Goal: Information Seeking & Learning: Check status

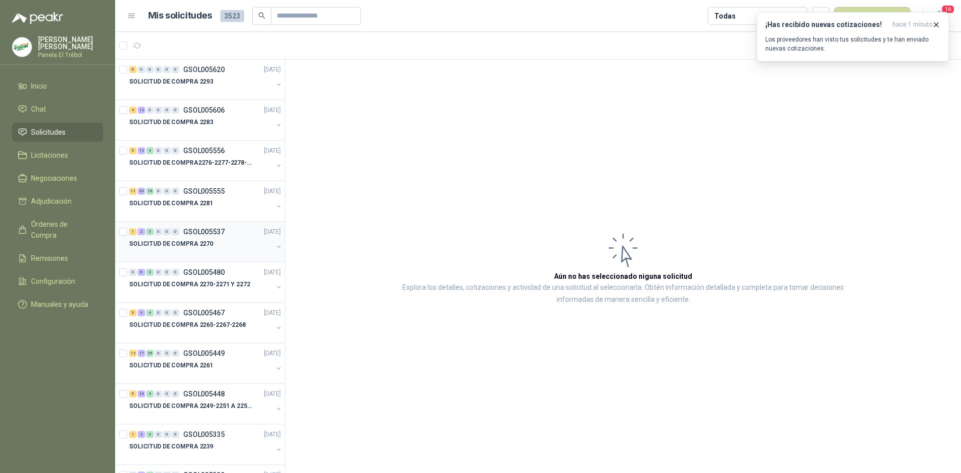
click at [270, 240] on div "SOLICITUD DE COMPRA 2270" at bounding box center [206, 248] width 154 height 20
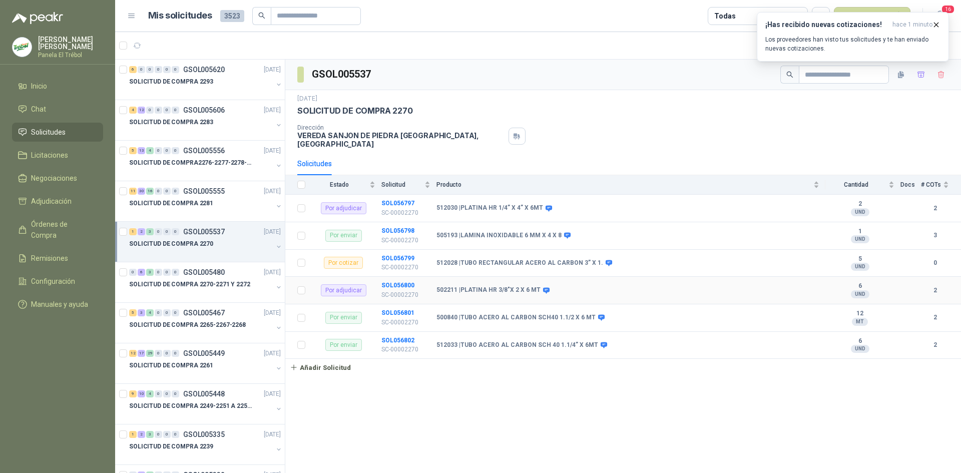
click at [483, 287] on b "502211 | PLATINA HR 3/8"X 2 X 6 MT" at bounding box center [489, 290] width 104 height 8
click at [275, 243] on button "button" at bounding box center [279, 247] width 8 height 8
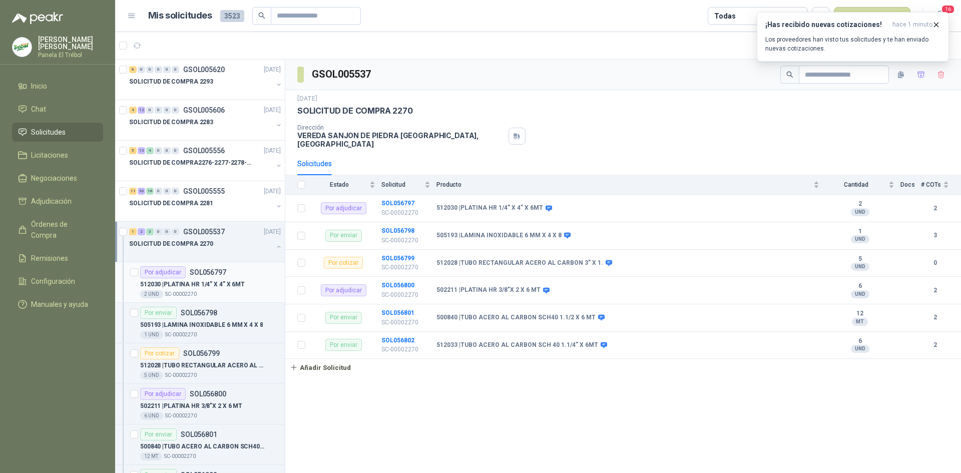
click at [262, 283] on div "512030 | PLATINA HR 1/4” X 4” X 6MT" at bounding box center [210, 284] width 141 height 12
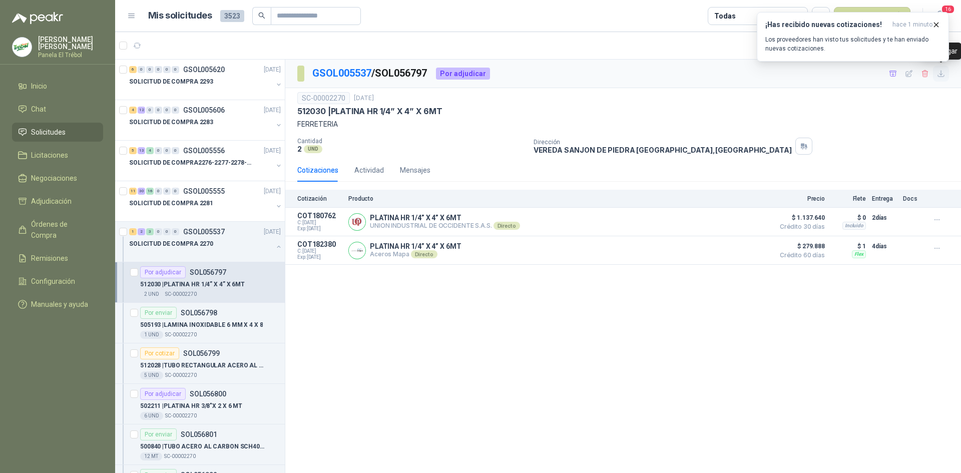
click at [940, 76] on icon "button" at bounding box center [941, 74] width 9 height 9
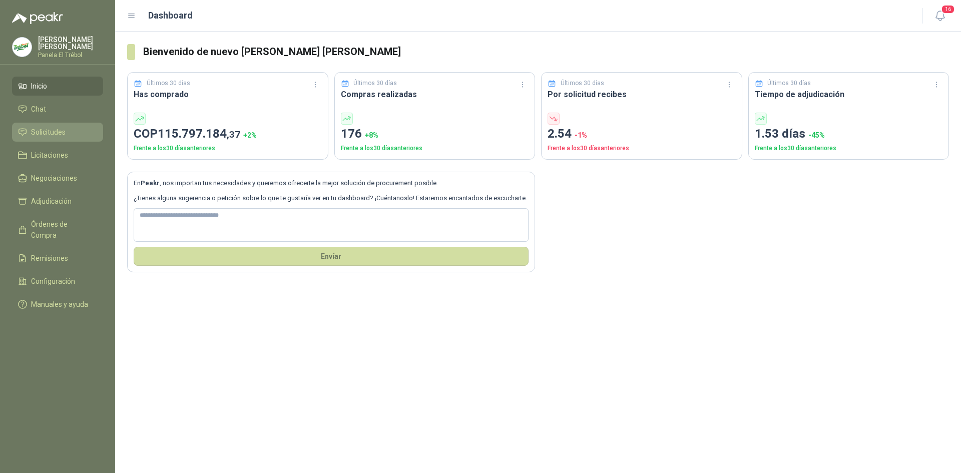
click at [45, 138] on span "Solicitudes" at bounding box center [48, 132] width 35 height 11
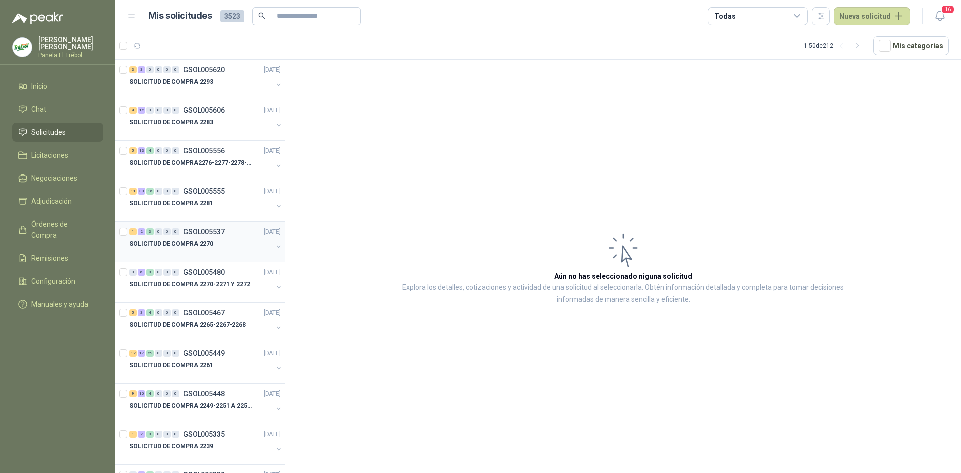
click at [275, 245] on button "button" at bounding box center [279, 247] width 8 height 8
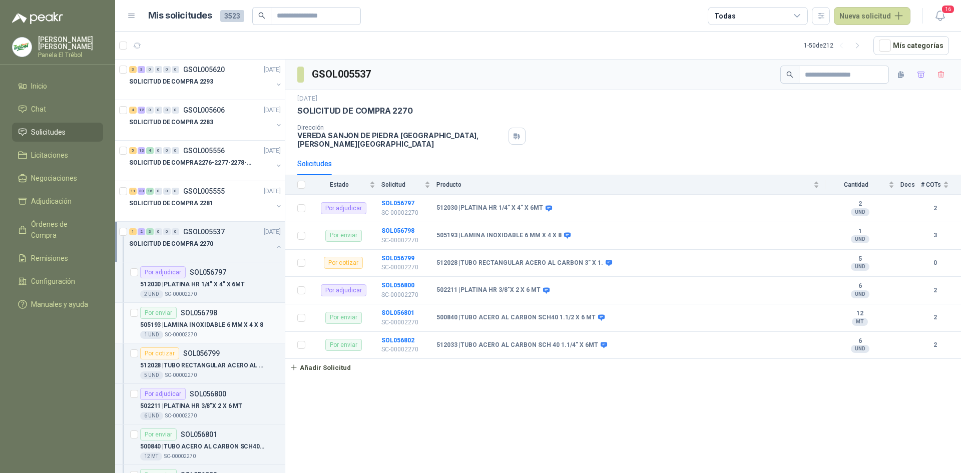
click at [213, 329] on p "505193 | LAMINA INOXIDABLE 6 MM X 4 X 8" at bounding box center [201, 325] width 123 height 10
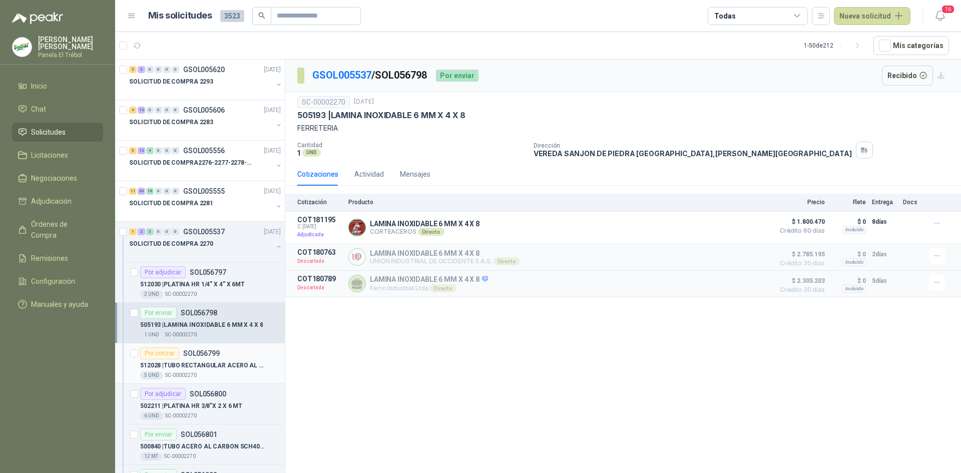
click at [216, 362] on p "512028 | TUBO RECTANGULAR ACERO AL CARBON 3” X 1." at bounding box center [202, 366] width 125 height 10
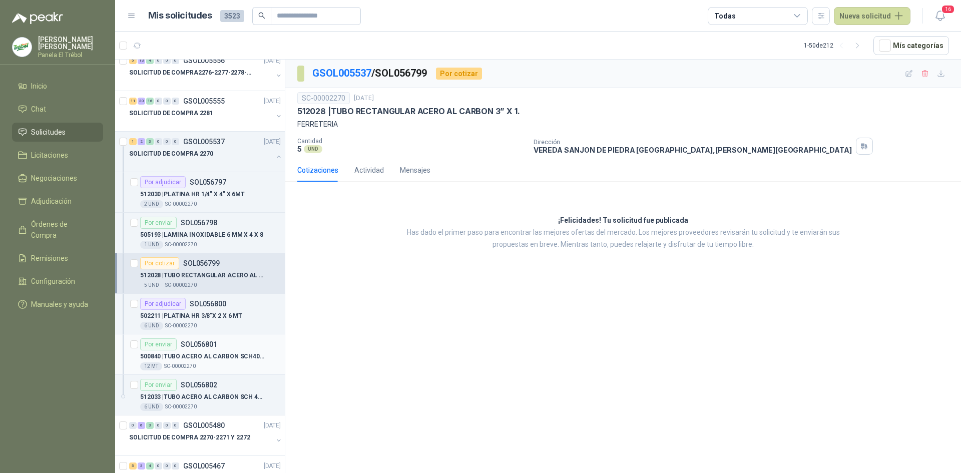
scroll to position [100, 0]
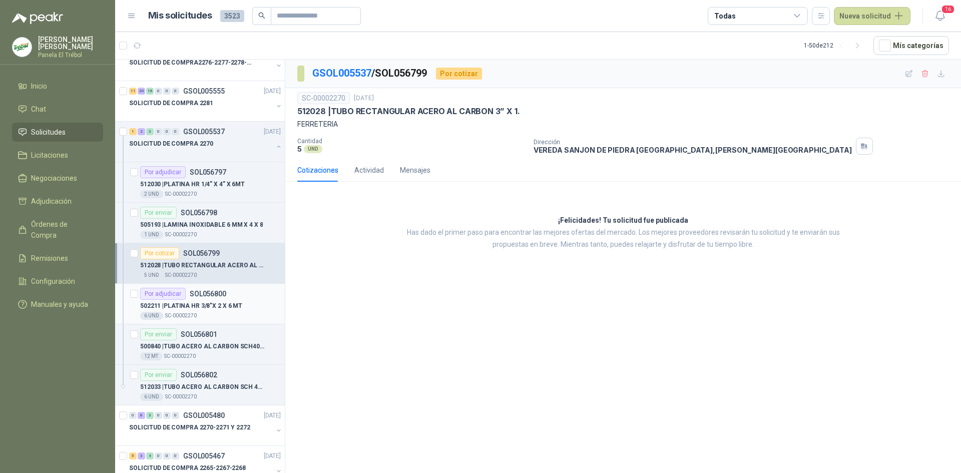
click at [192, 301] on p "502211 | PLATINA HR 3/8"X 2 X 6 MT" at bounding box center [191, 306] width 102 height 10
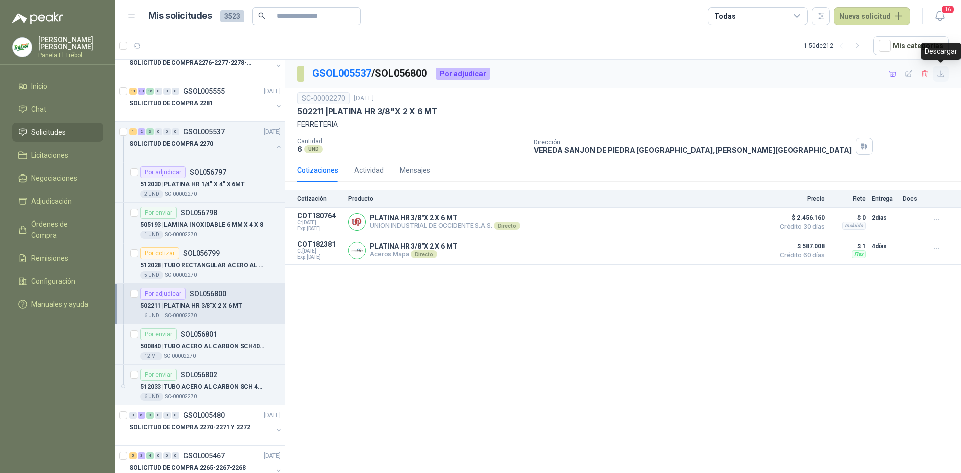
click at [939, 75] on icon "button" at bounding box center [941, 74] width 9 height 9
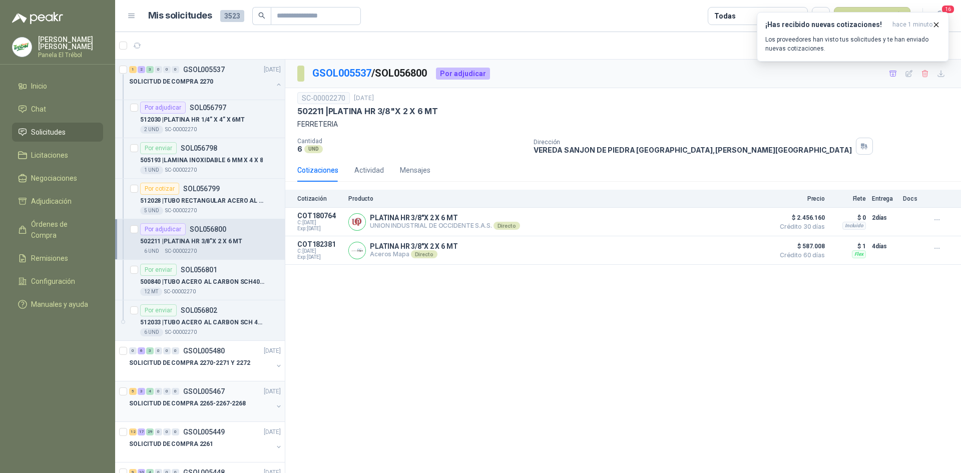
scroll to position [167, 0]
click at [275, 362] on button "button" at bounding box center [279, 364] width 8 height 8
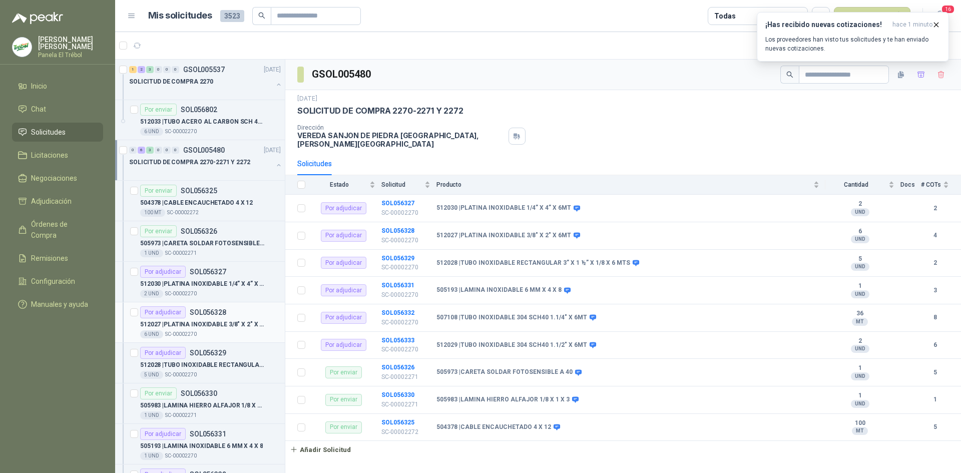
scroll to position [400, 0]
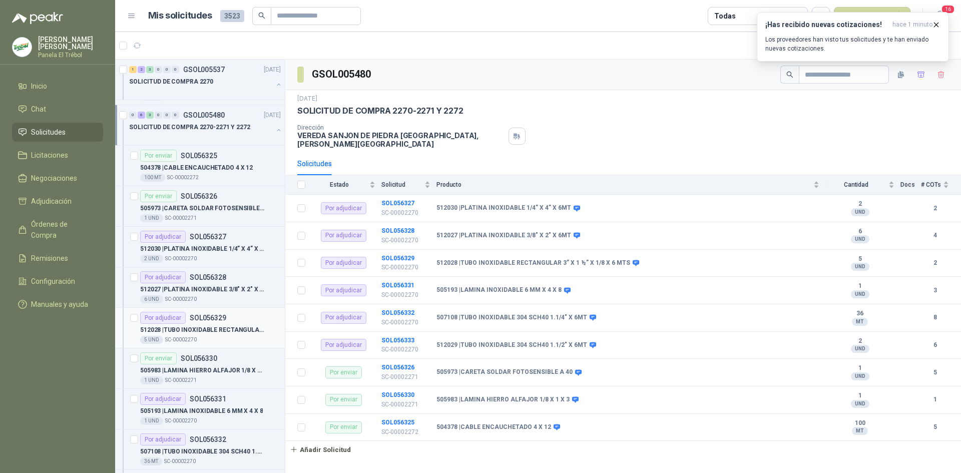
click at [210, 331] on p "512028 | TUBO INOXIDABLE RECTANGULAR 3” X 1 ½” X 1/8 X 6 MTS" at bounding box center [202, 330] width 125 height 10
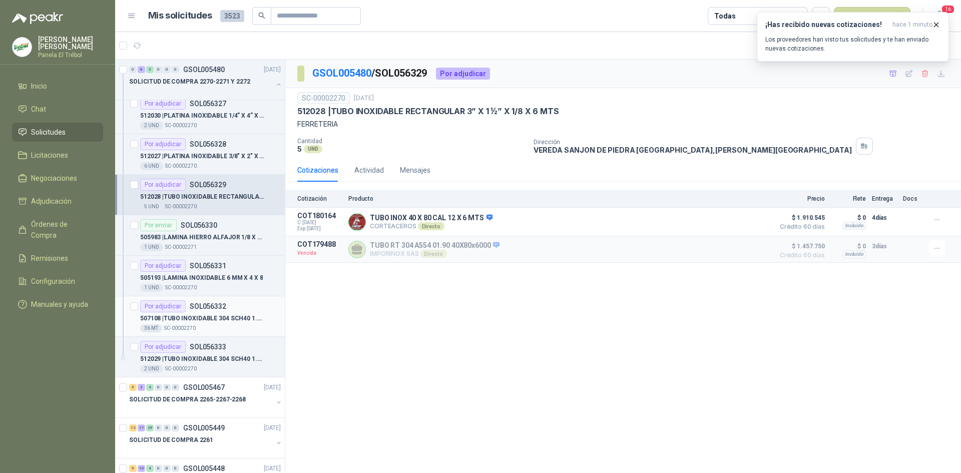
scroll to position [534, 0]
click at [190, 360] on p "512029 | TUBO INOXIDABLE 304 SCH40 1.1/2" X 6MT" at bounding box center [202, 359] width 125 height 10
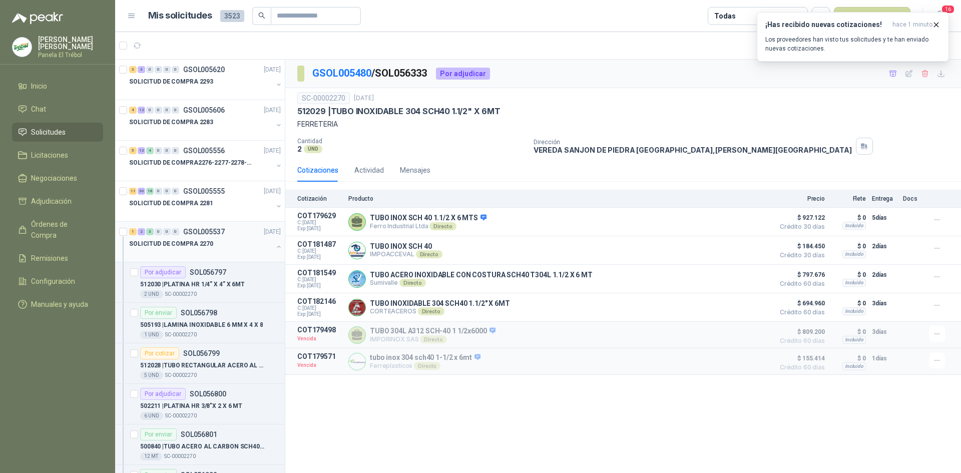
click at [275, 244] on button "button" at bounding box center [279, 247] width 8 height 8
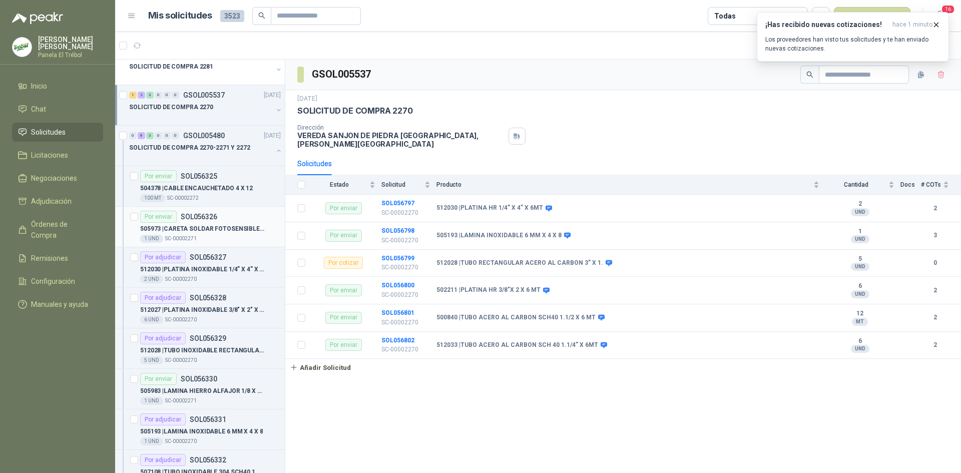
scroll to position [167, 0]
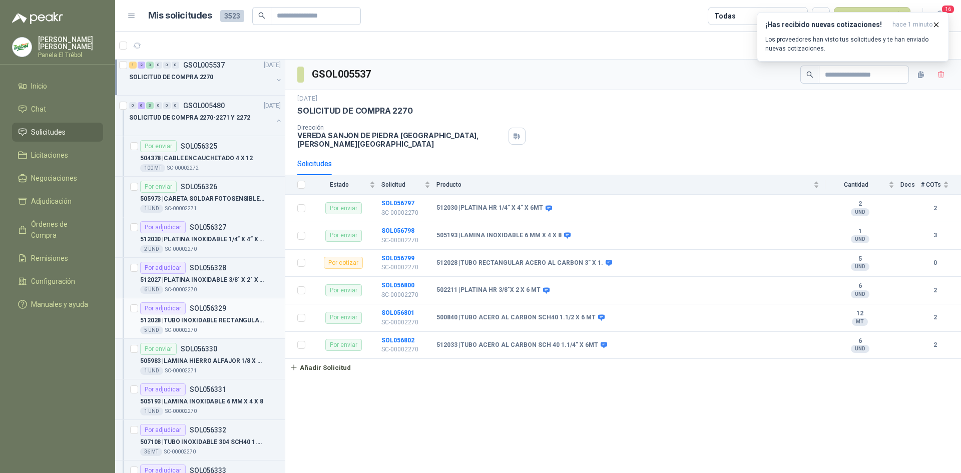
click at [215, 317] on p "512028 | TUBO INOXIDABLE RECTANGULAR 3” X 1 ½” X 1/8 X 6 MTS" at bounding box center [202, 321] width 125 height 10
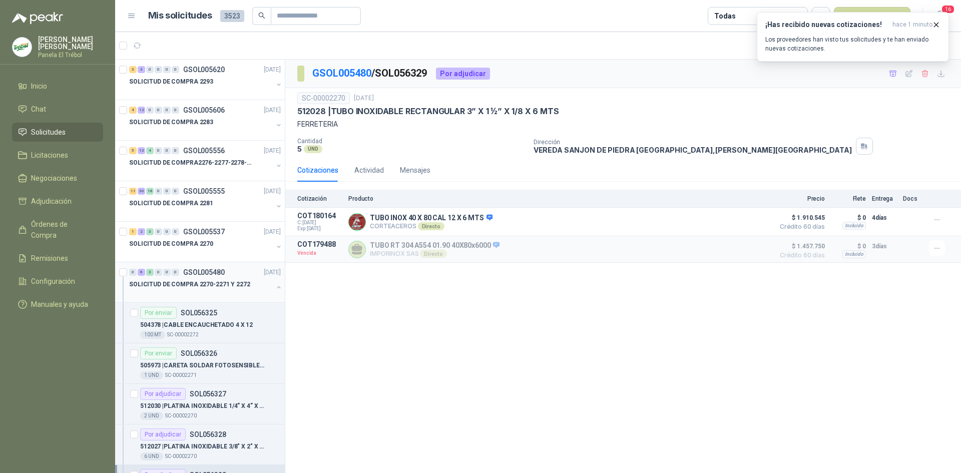
click at [275, 286] on button "button" at bounding box center [279, 287] width 8 height 8
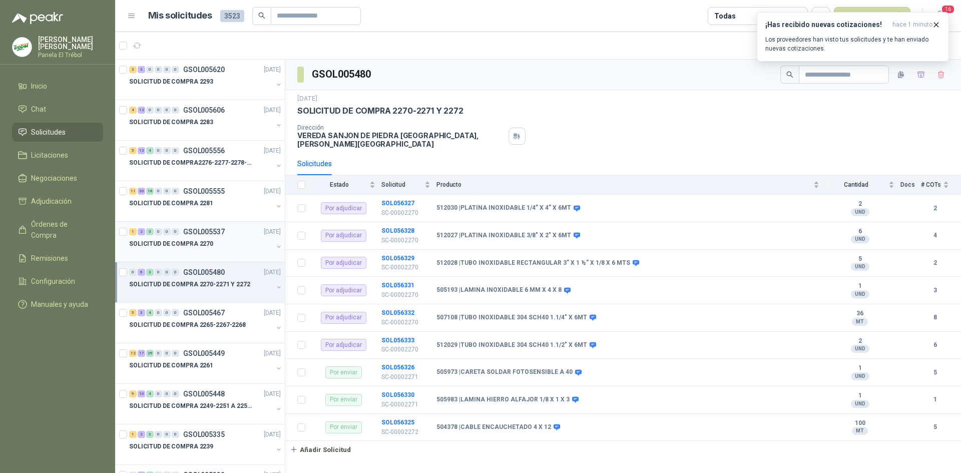
click at [275, 248] on button "button" at bounding box center [279, 247] width 8 height 8
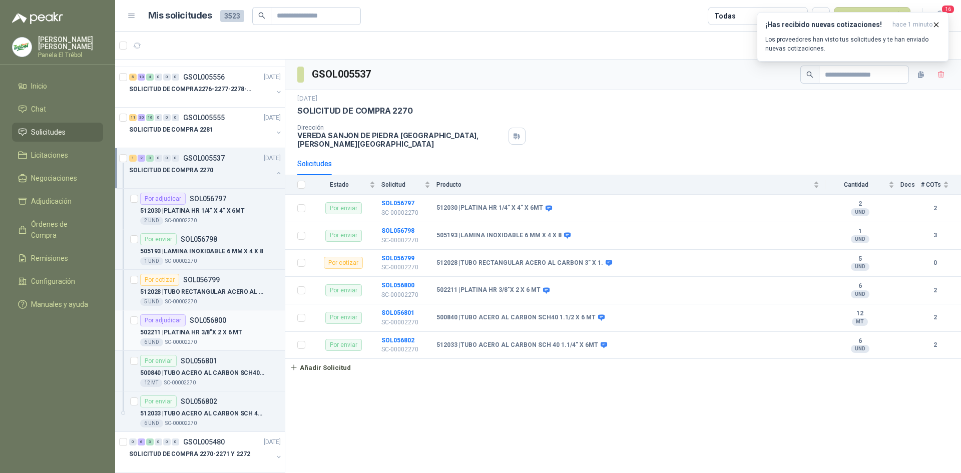
scroll to position [100, 0]
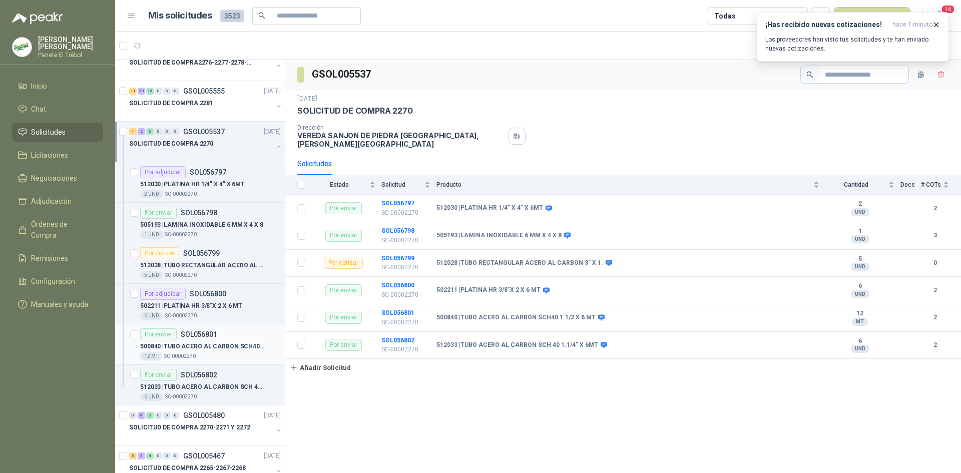
click at [207, 347] on p "500840 | TUBO ACERO AL CARBON SCH40 1.1/2 X 6 MT" at bounding box center [202, 347] width 125 height 10
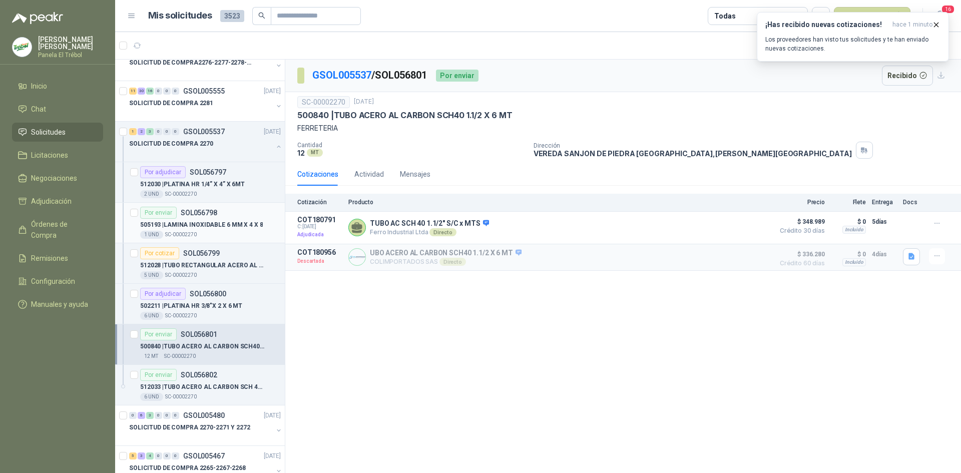
click at [205, 230] on div "505193 | LAMINA INOXIDABLE 6 MM X 4 X 8" at bounding box center [210, 225] width 141 height 12
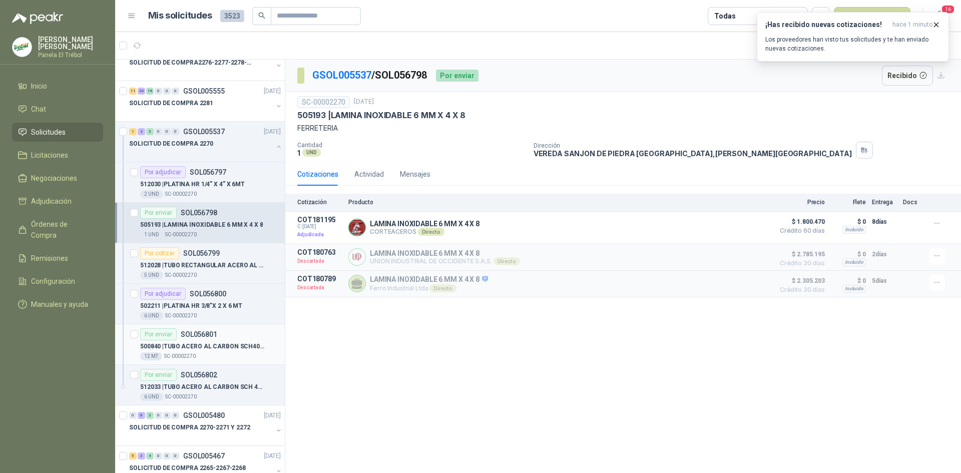
click at [202, 339] on div "Por enviar SOL056801" at bounding box center [178, 334] width 77 height 12
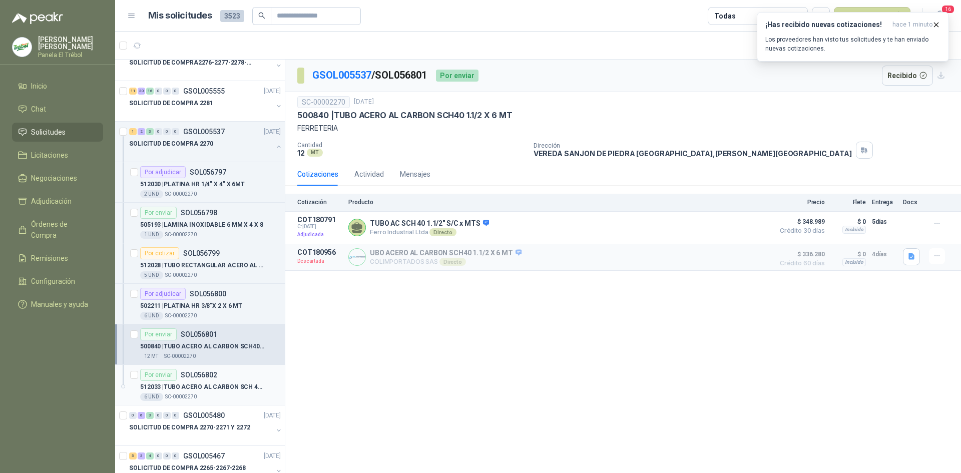
click at [210, 388] on p "512033 | TUBO ACERO AL CARBON SCH 40 1.1/4” X 6MT" at bounding box center [202, 387] width 125 height 10
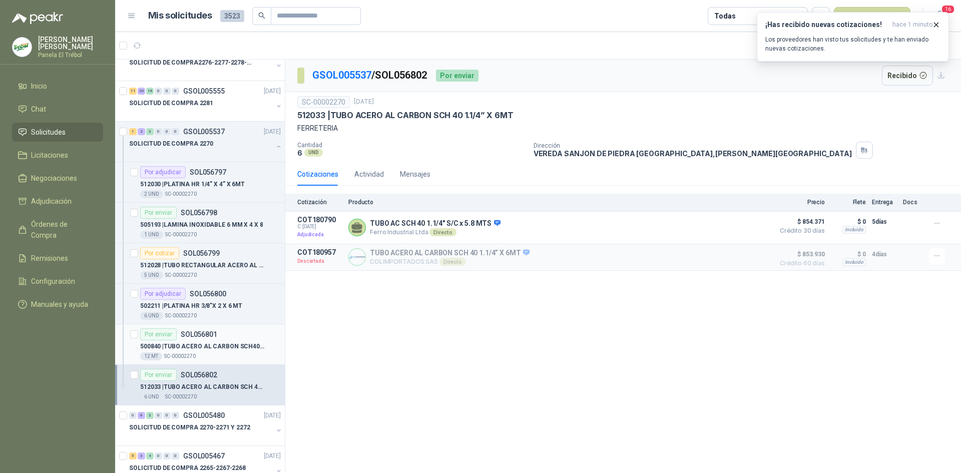
click at [198, 350] on p "500840 | TUBO ACERO AL CARBON SCH40 1.1/2 X 6 MT" at bounding box center [202, 347] width 125 height 10
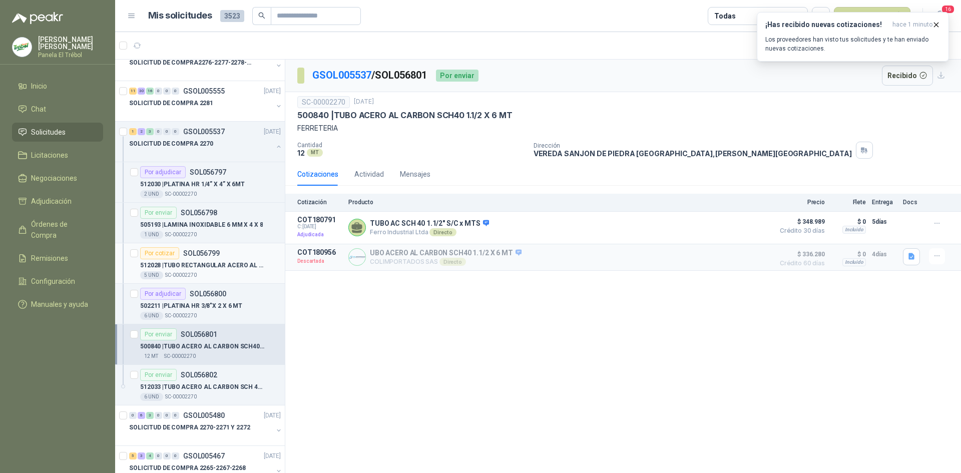
click at [197, 265] on p "512028 | TUBO RECTANGULAR ACERO AL CARBON 3” X 1." at bounding box center [202, 266] width 125 height 10
